Goal: Information Seeking & Learning: Learn about a topic

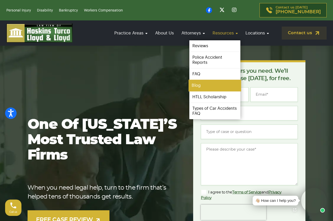
click at [209, 81] on link "Blog" at bounding box center [215, 85] width 53 height 11
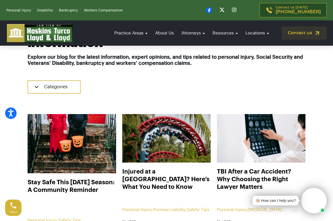
scroll to position [161, 0]
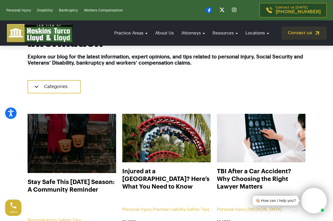
click at [76, 152] on img at bounding box center [72, 143] width 98 height 65
